Goal: Information Seeking & Learning: Learn about a topic

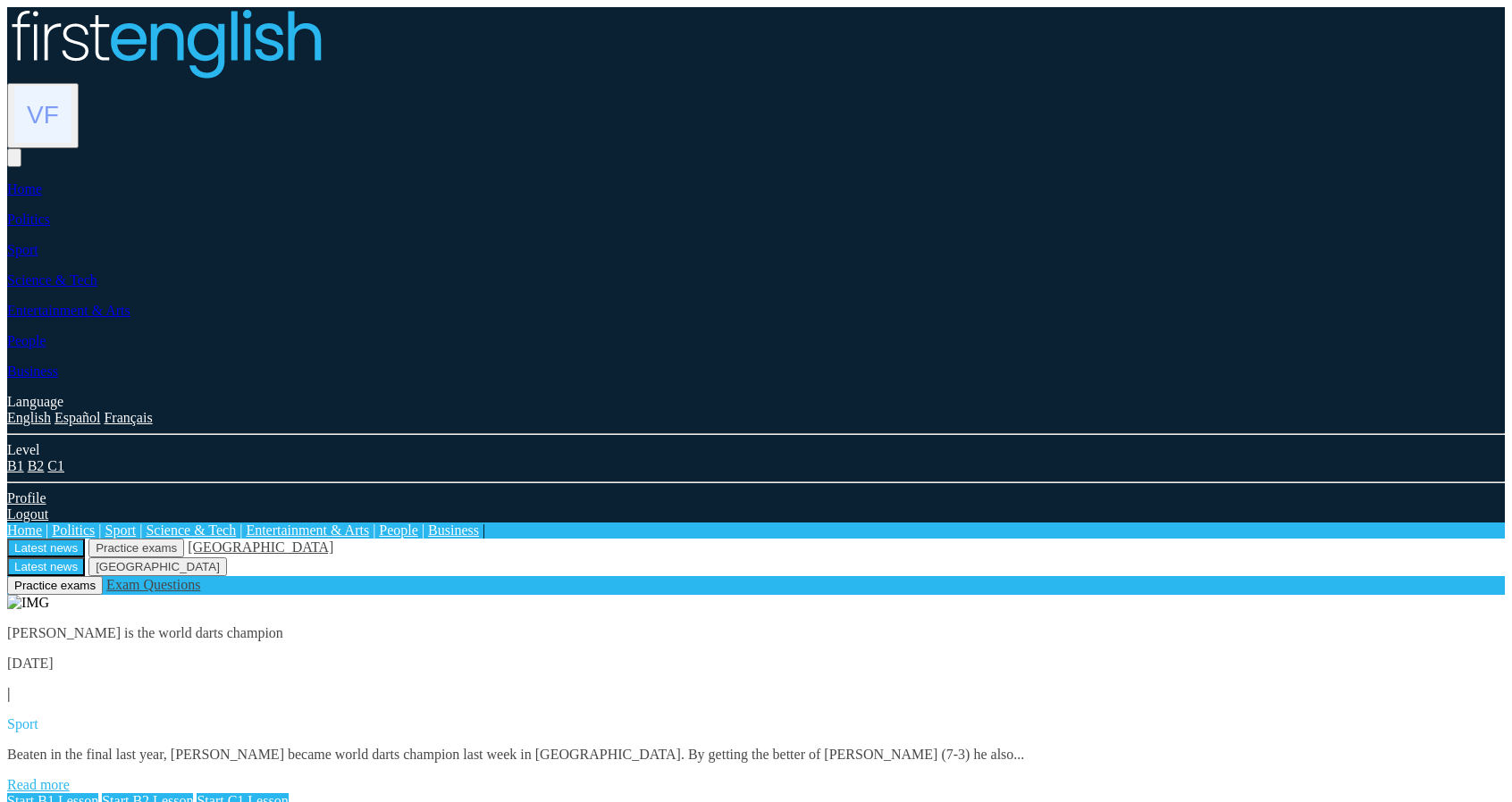
click at [98, 793] on link "Start B1 Lesson" at bounding box center [52, 801] width 91 height 15
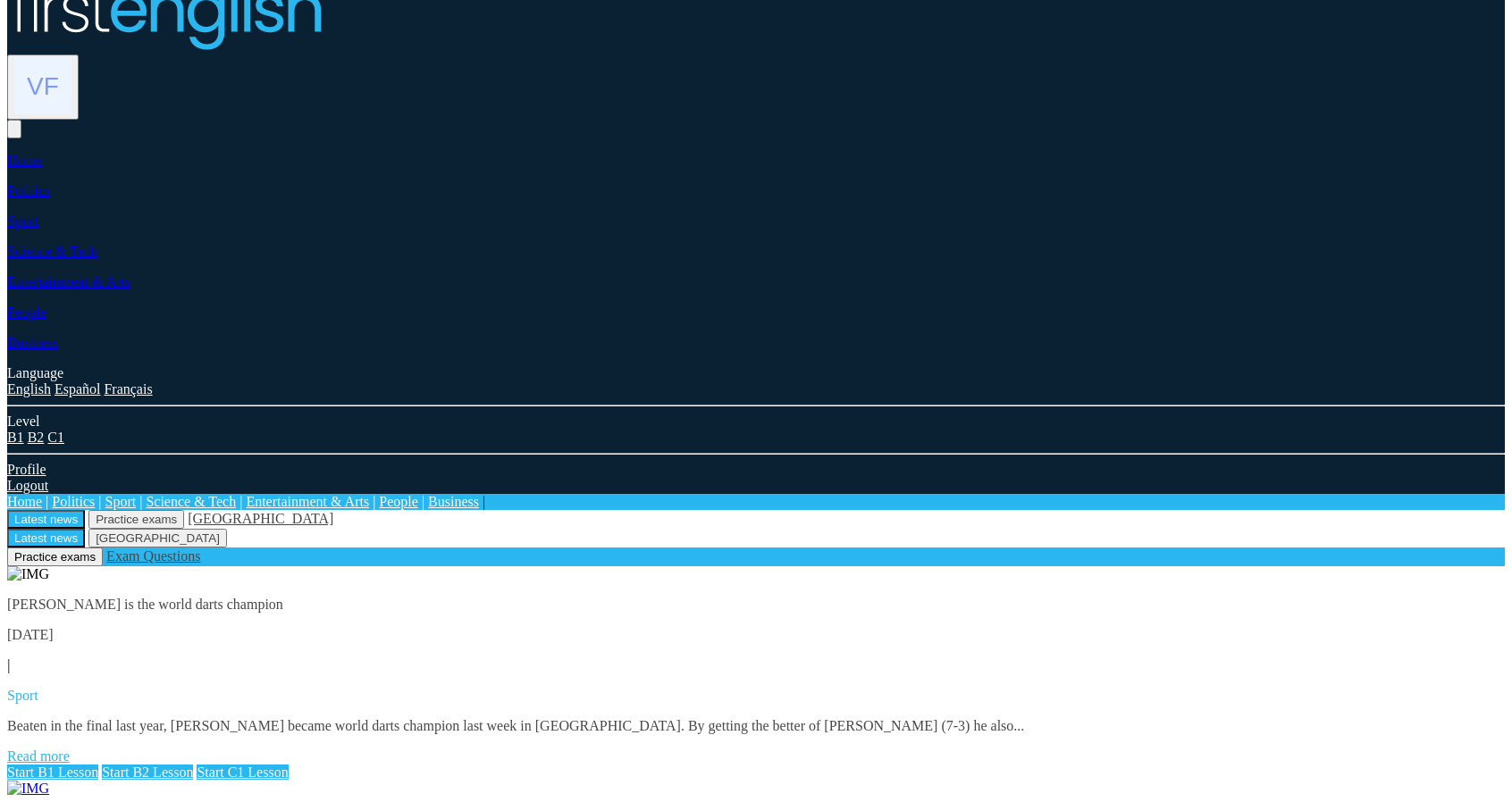
scroll to position [179, 0]
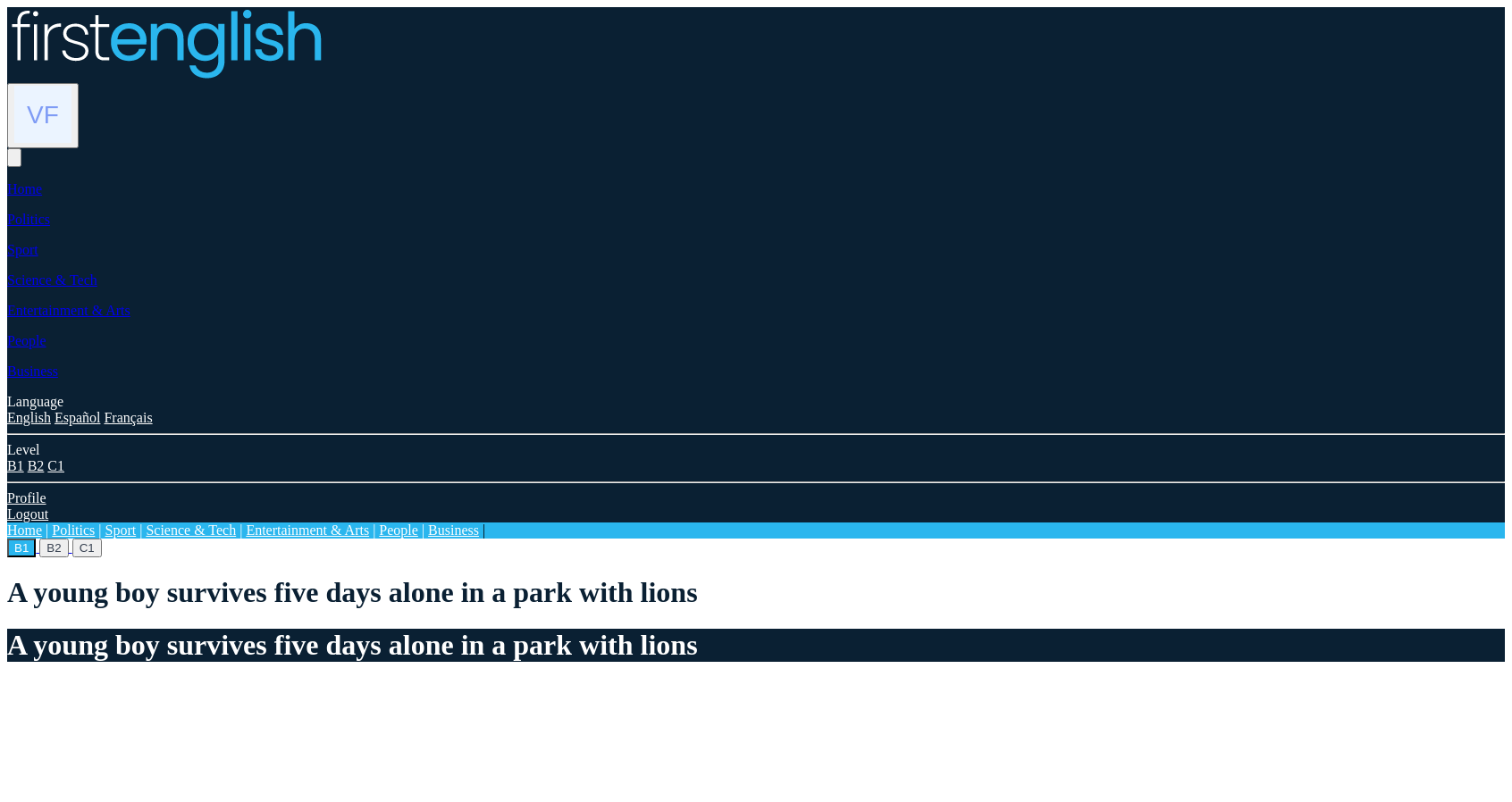
click at [68, 539] on button "B2" at bounding box center [54, 548] width 29 height 19
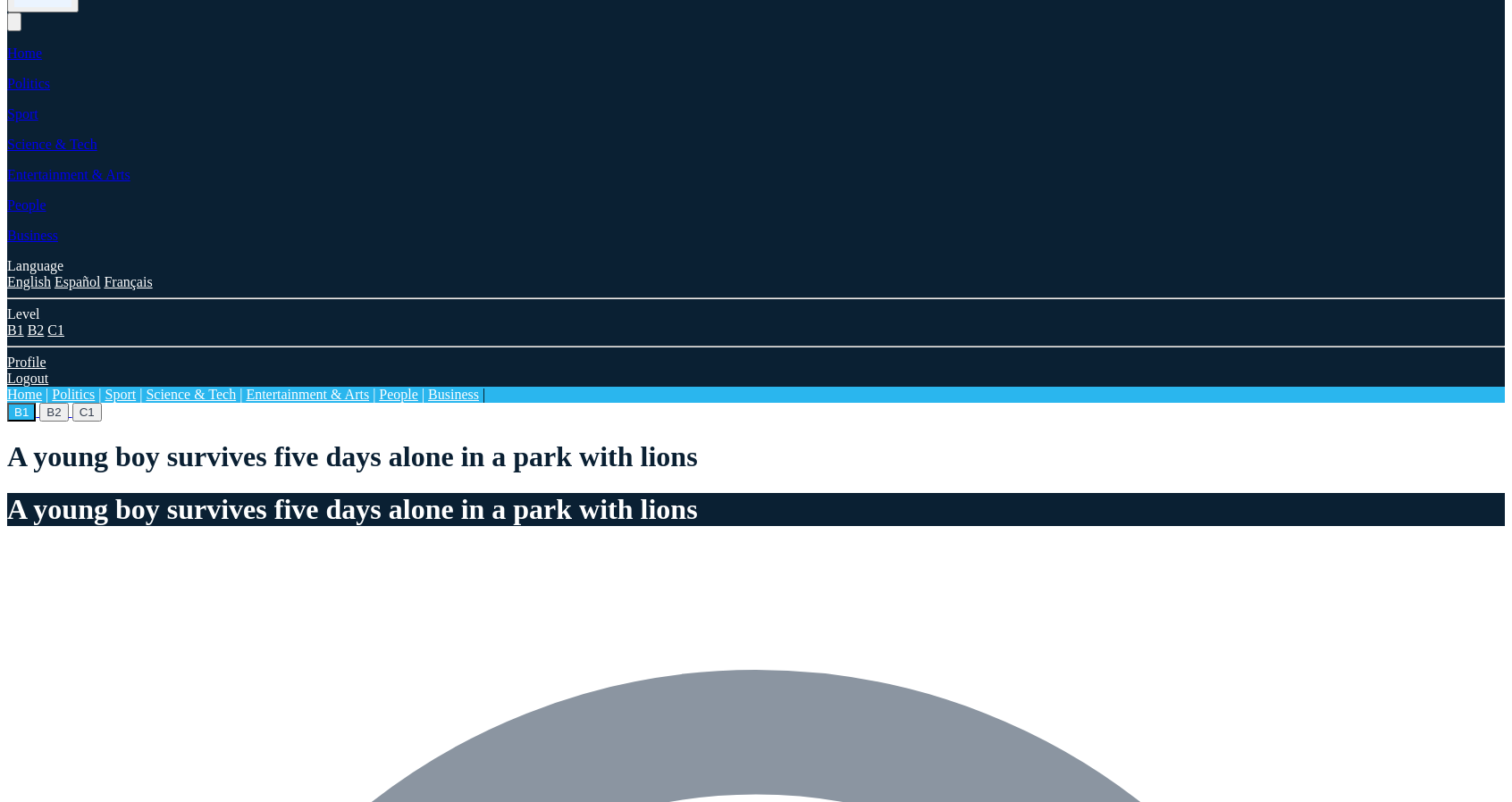
scroll to position [179, 0]
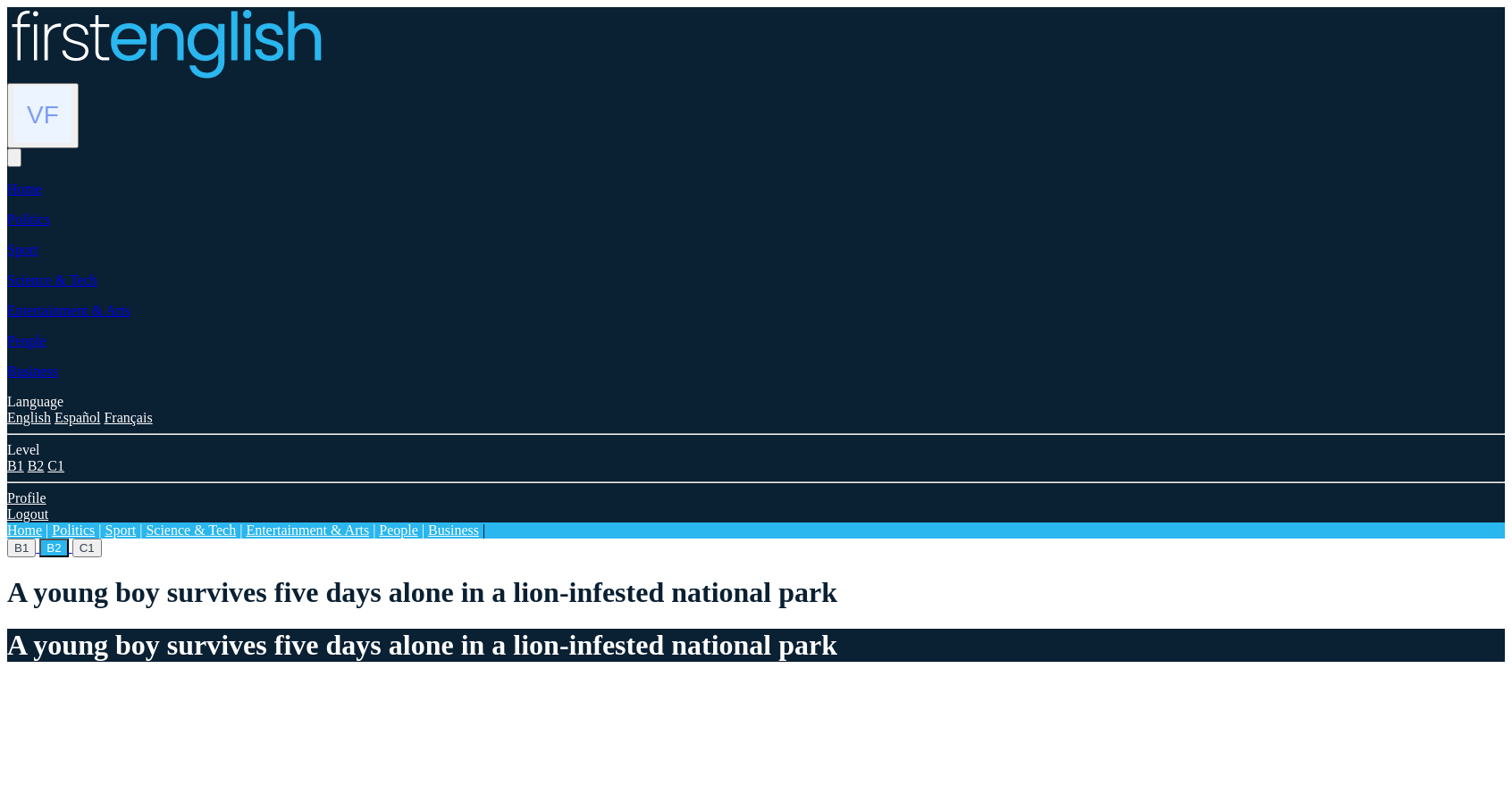
click at [102, 539] on button "C1" at bounding box center [86, 548] width 30 height 19
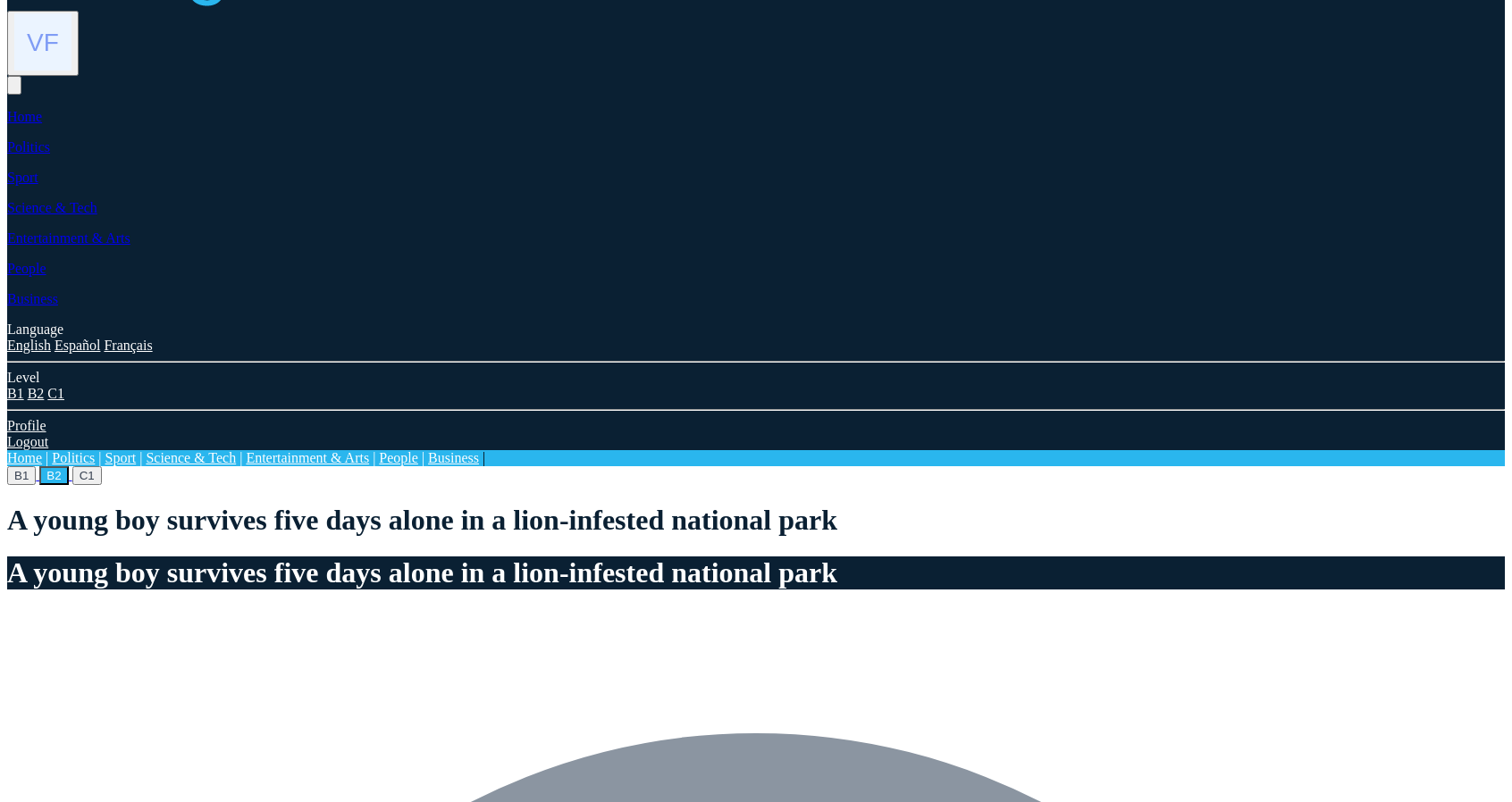
scroll to position [89, 0]
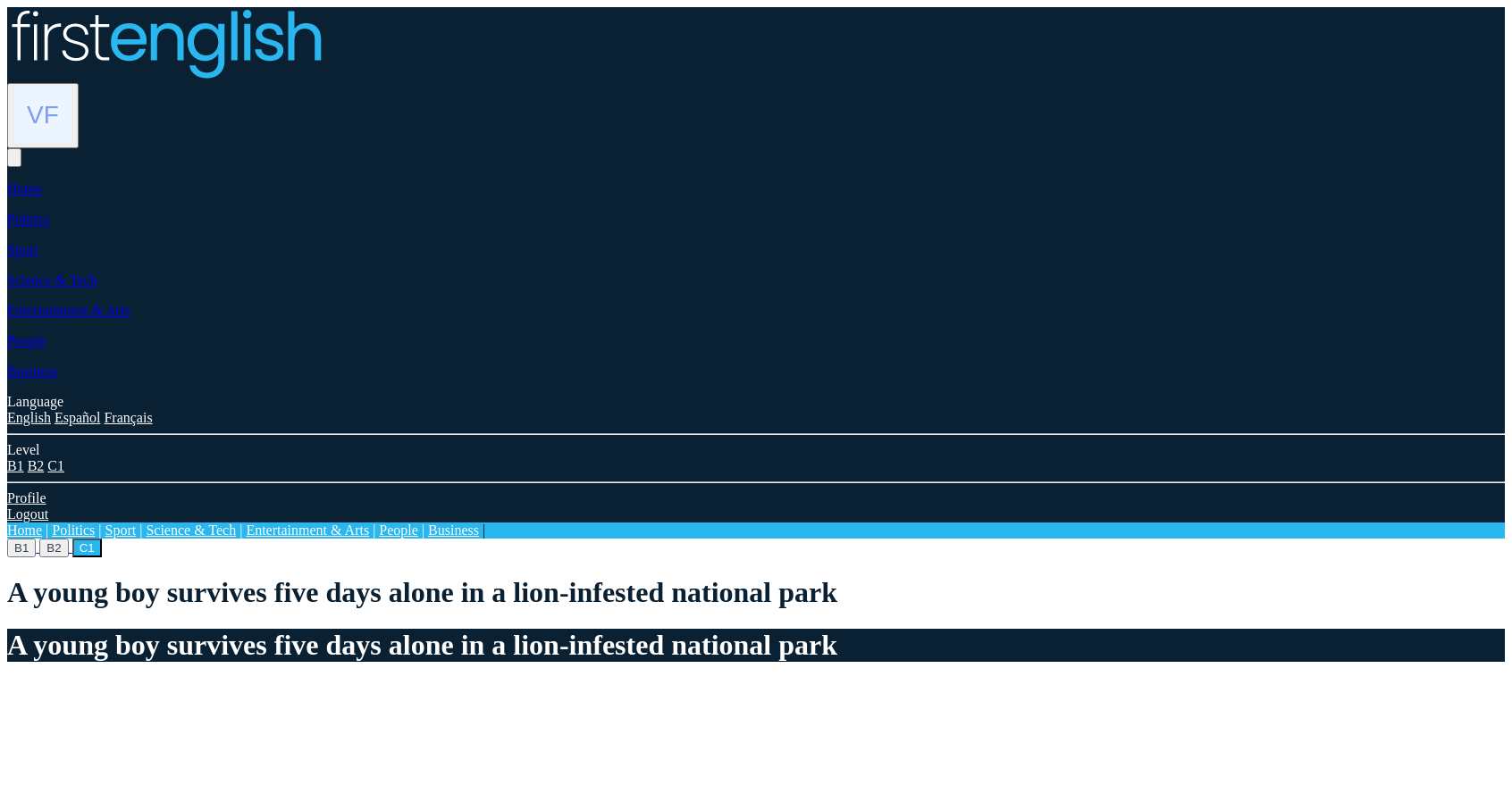
click at [36, 539] on button "B1" at bounding box center [21, 548] width 29 height 19
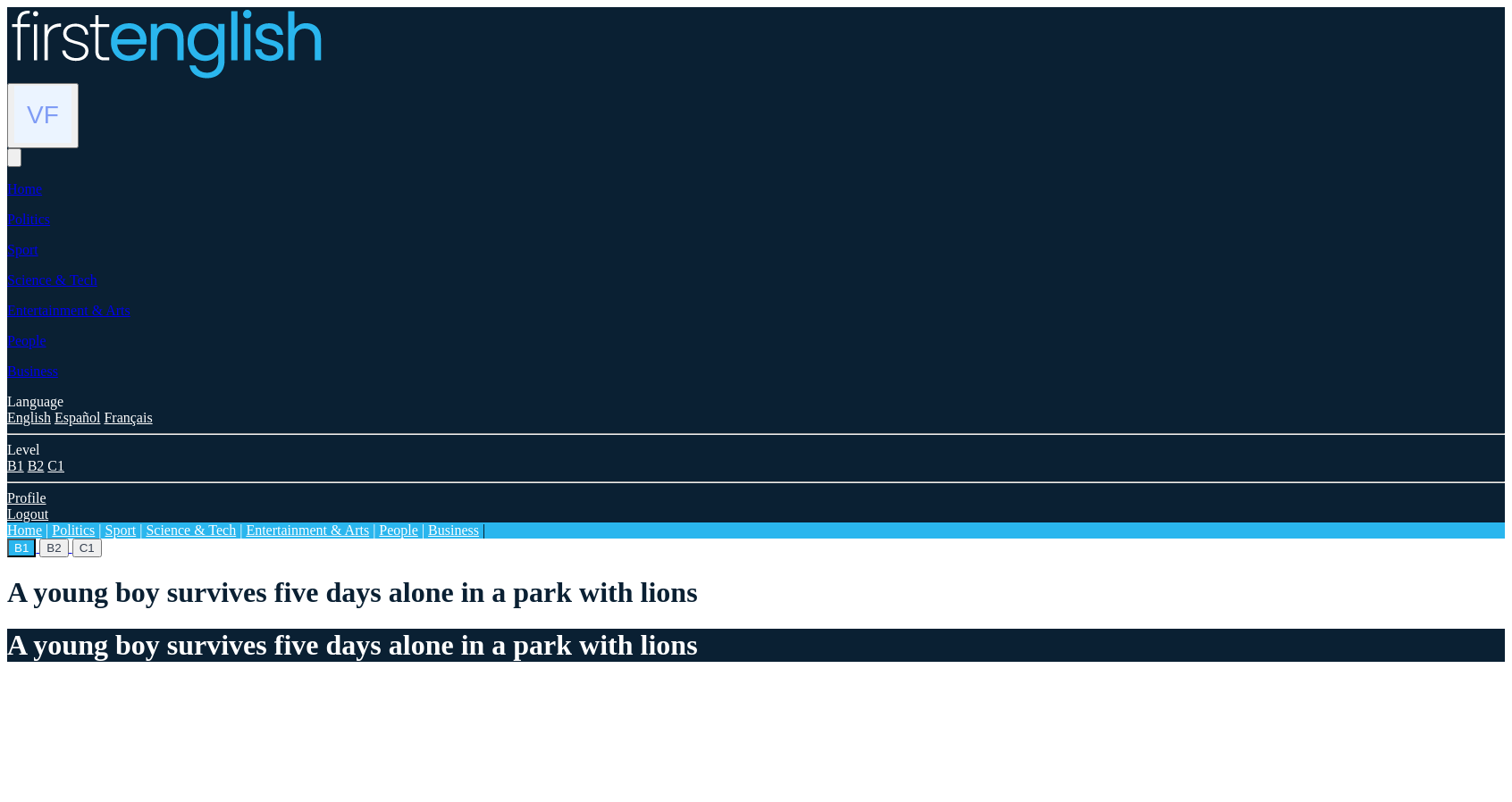
click at [323, 26] on img at bounding box center [164, 42] width 315 height 72
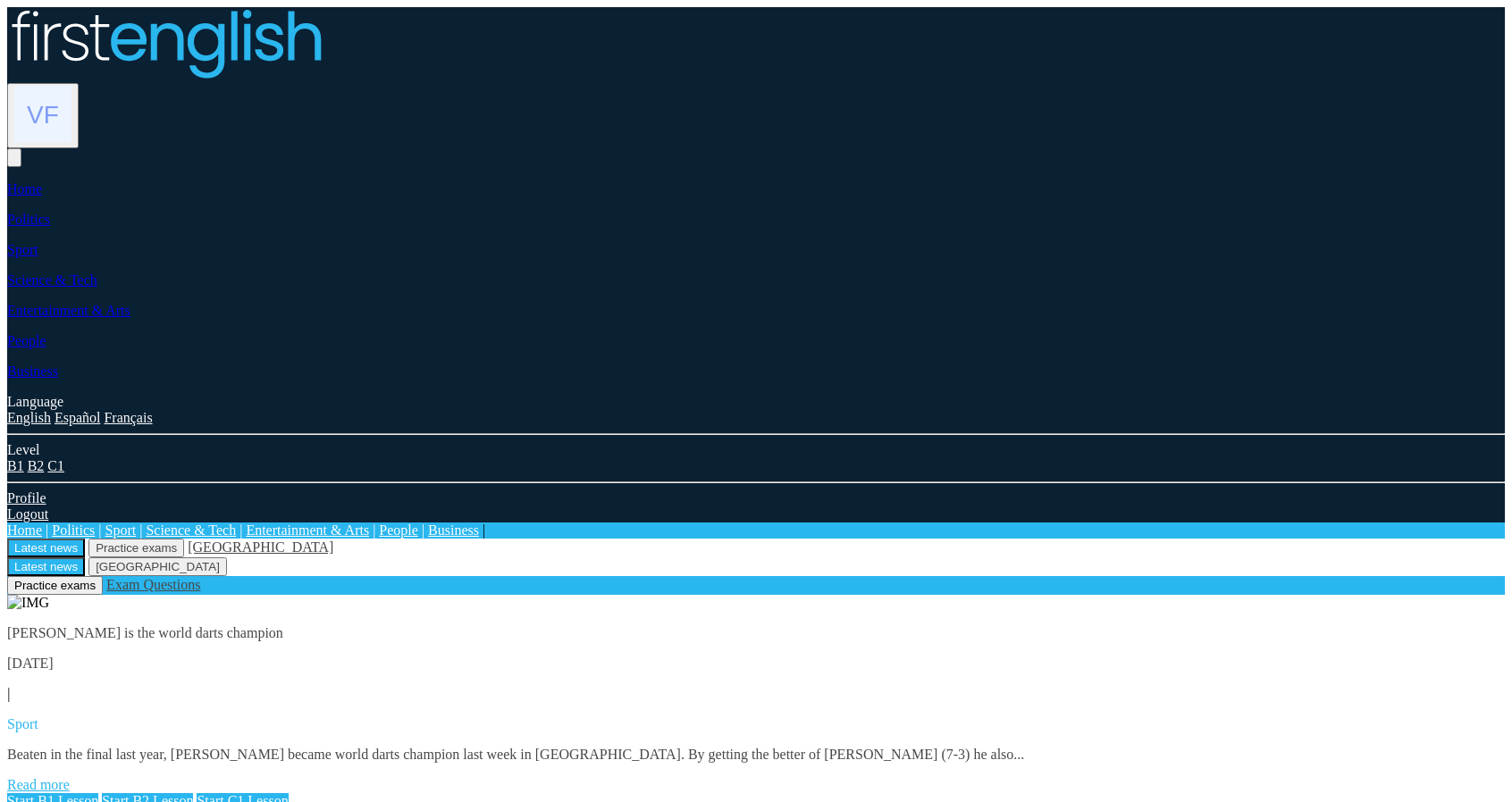
click at [70, 777] on link "Read more" at bounding box center [37, 785] width 62 height 15
click at [98, 793] on link "Start B1 Lesson" at bounding box center [52, 801] width 91 height 15
click at [70, 777] on link "Read more" at bounding box center [37, 785] width 62 height 15
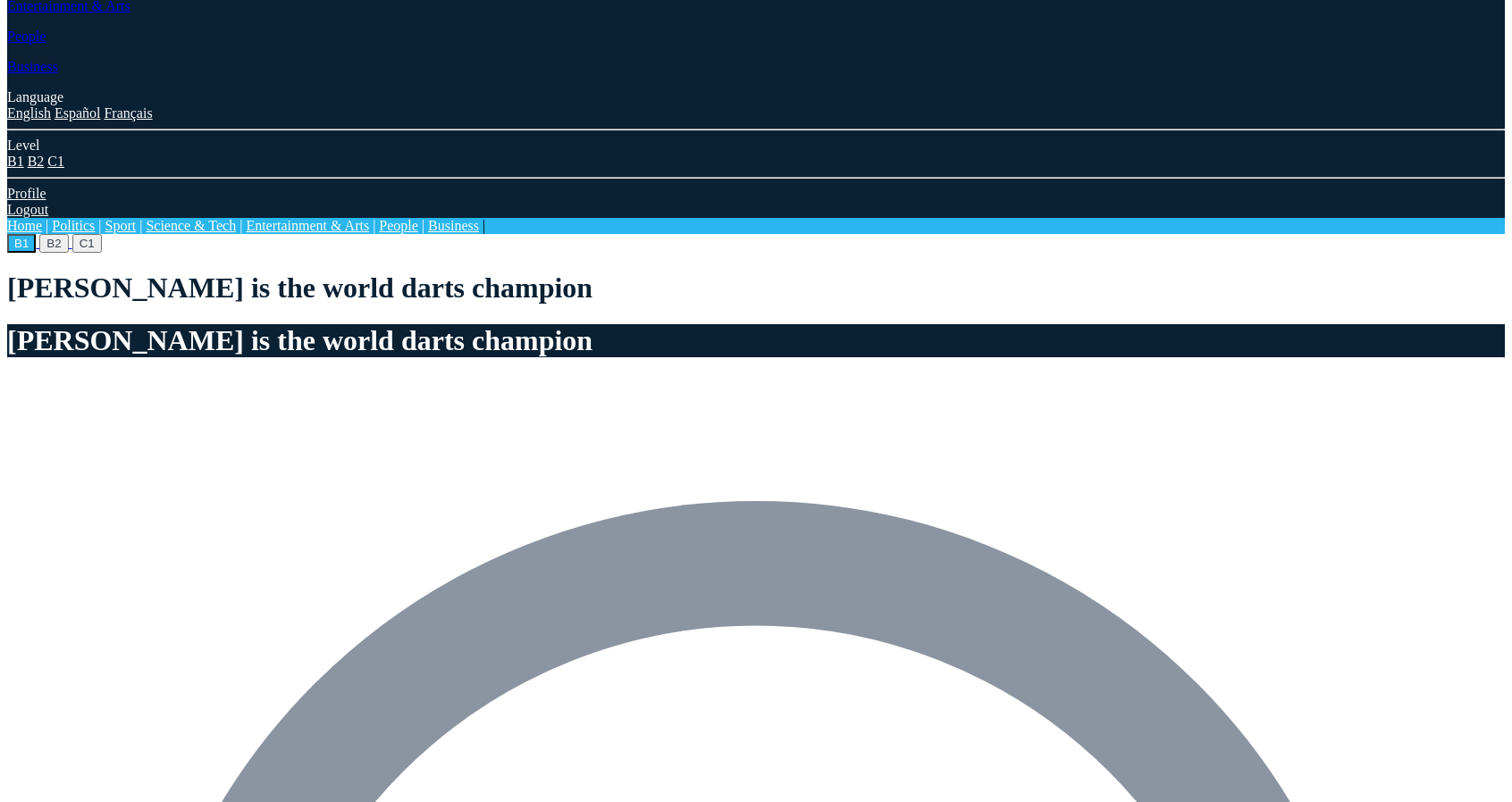
scroll to position [357, 0]
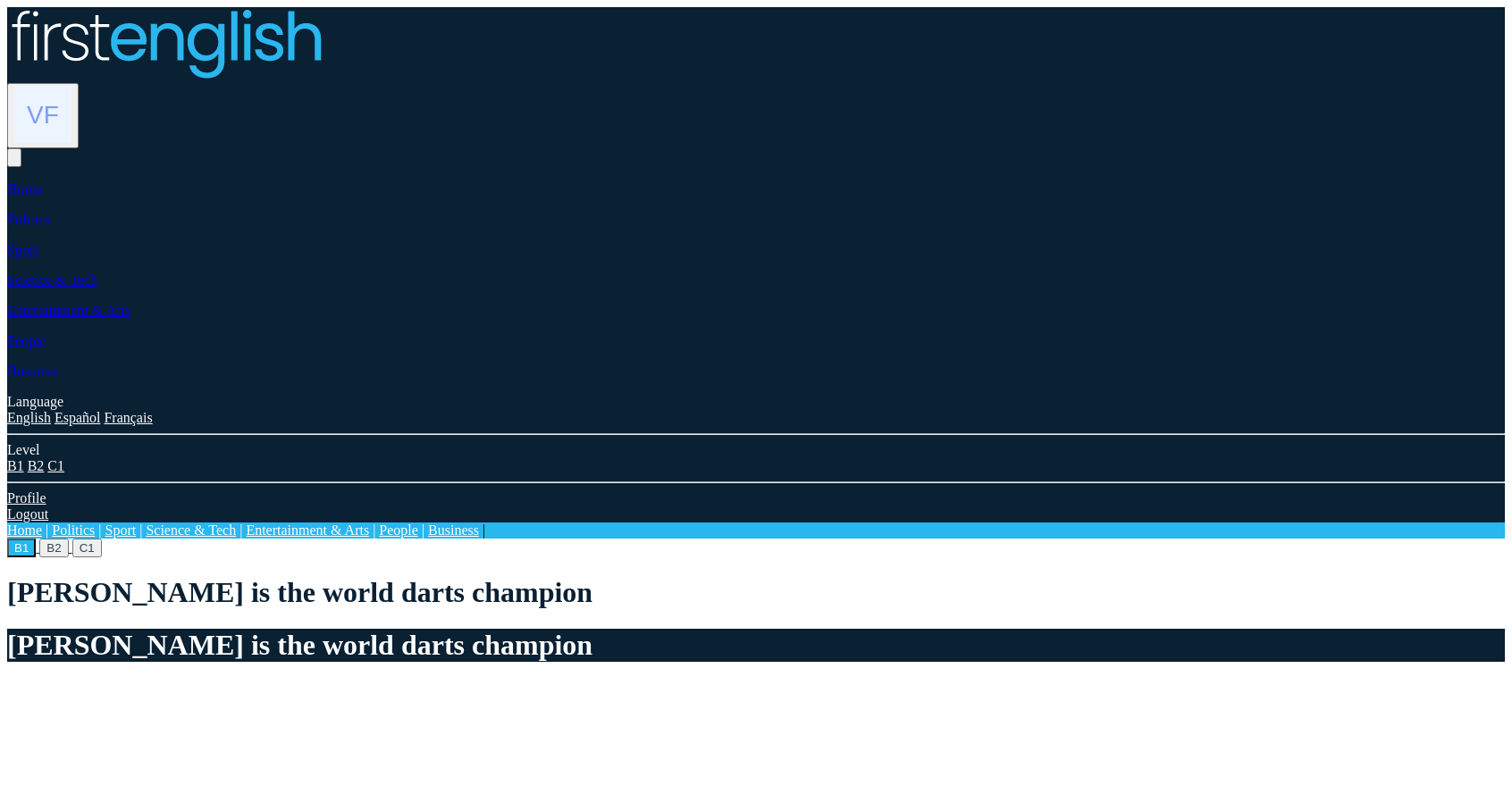
drag, startPoint x: 209, startPoint y: 186, endPoint x: 642, endPoint y: 191, distance: 433.0
copy h1 "[PERSON_NAME] is the world darts champion"
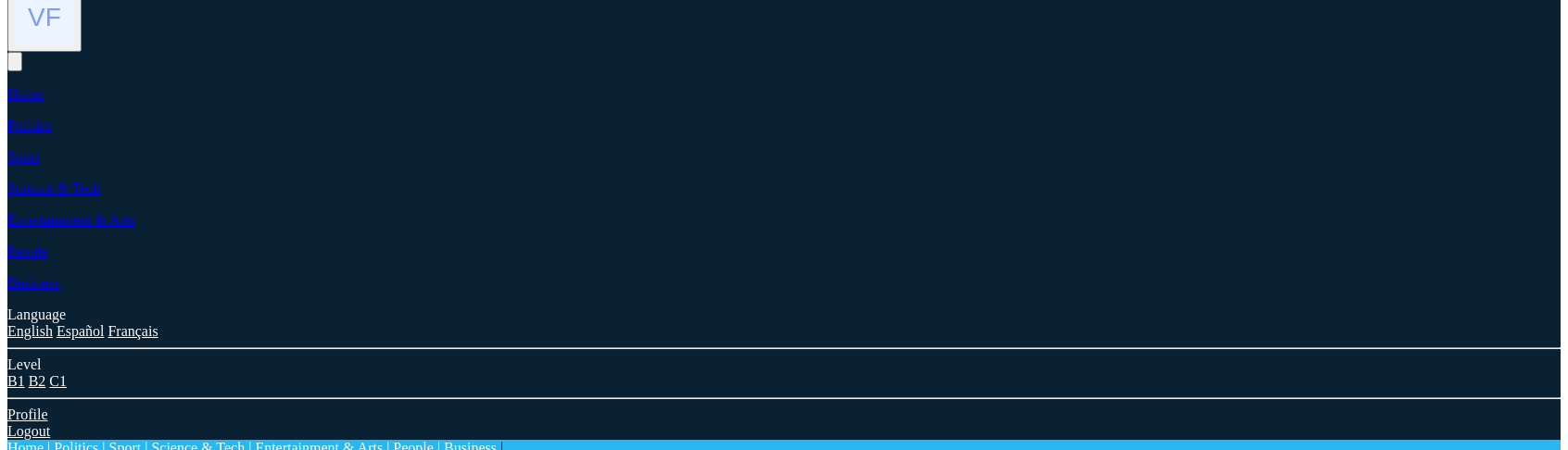
scroll to position [93, 0]
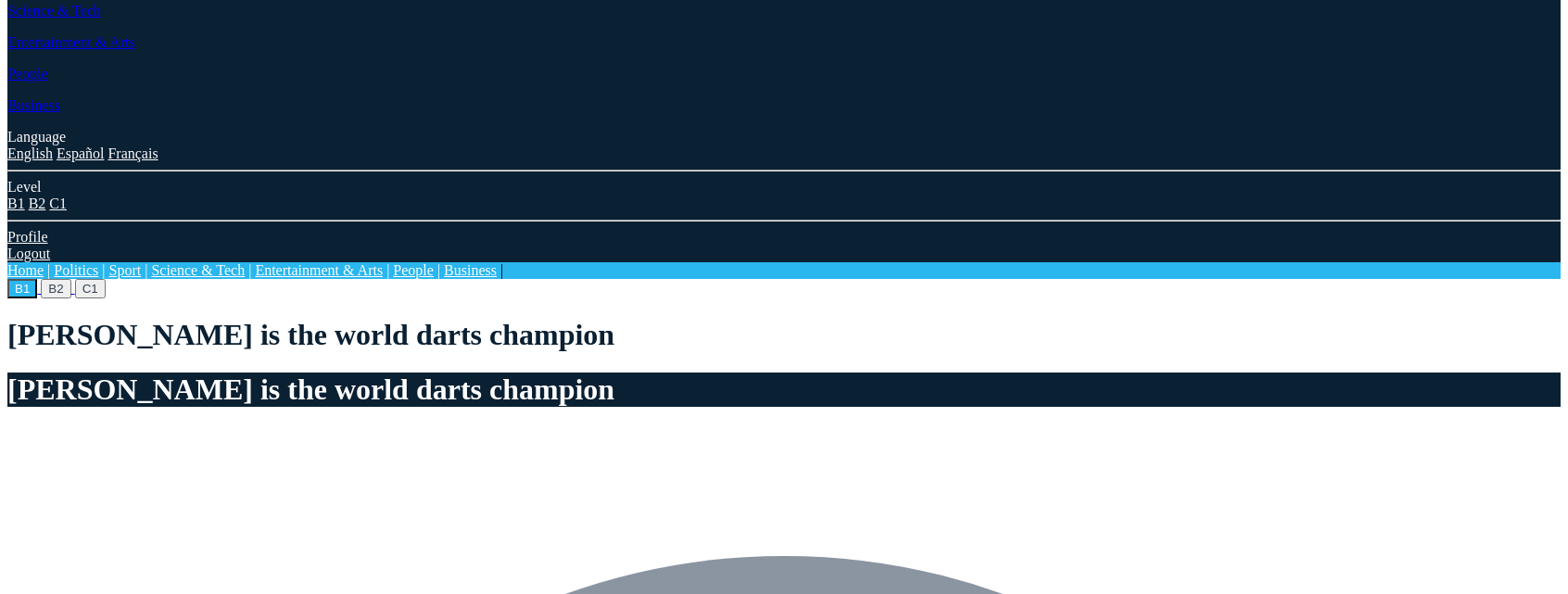
scroll to position [278, 0]
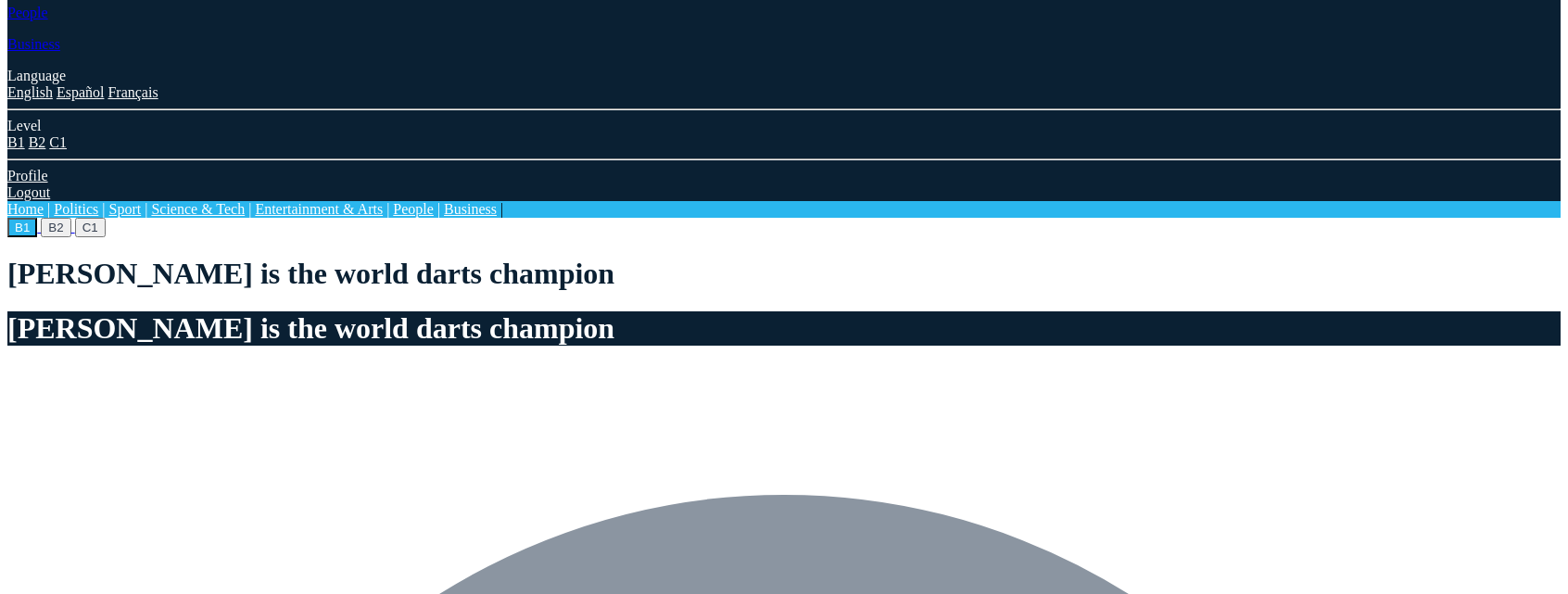
scroll to position [649, 0]
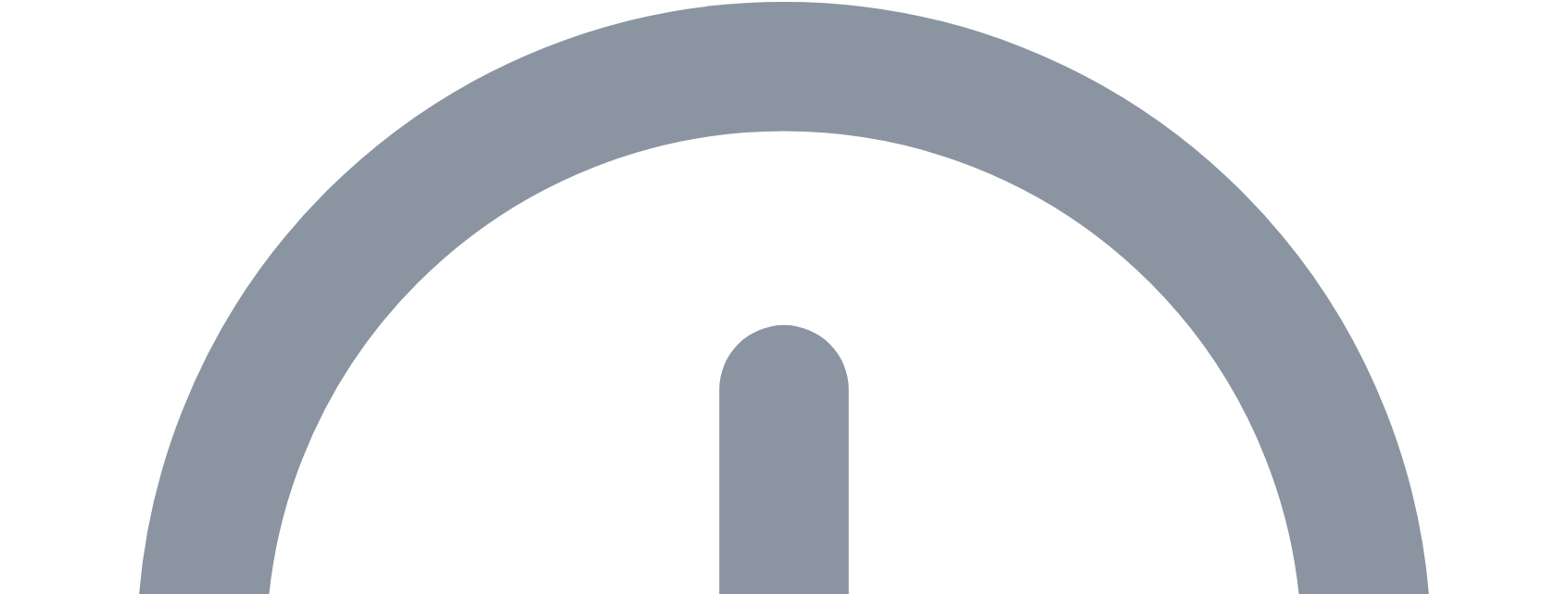
scroll to position [742, 0]
